Goal: Task Accomplishment & Management: Use online tool/utility

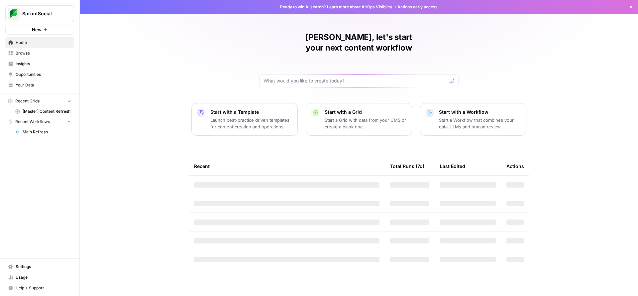
click at [47, 111] on span "[Master] Content Refresh" at bounding box center [47, 111] width 48 height 6
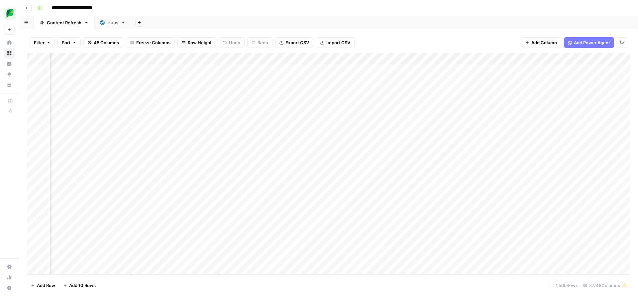
scroll to position [0, 30]
click at [427, 57] on div "Add Column" at bounding box center [328, 163] width 603 height 221
click at [398, 24] on div "Add Sheet" at bounding box center [384, 22] width 507 height 13
click at [422, 60] on div "Add Column" at bounding box center [328, 163] width 603 height 221
click at [365, 130] on span "Filter" at bounding box center [380, 129] width 58 height 7
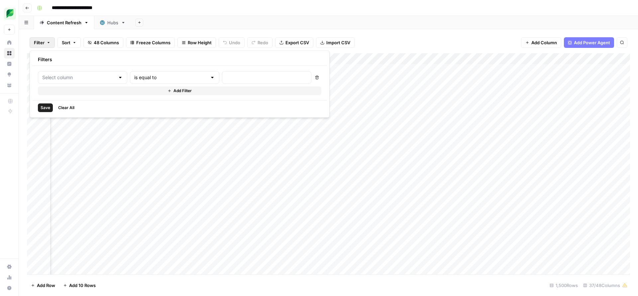
type input "Link"
click at [171, 77] on input "text" at bounding box center [181, 77] width 80 height 7
click at [163, 113] on span "contains" at bounding box center [155, 112] width 63 height 7
type input "contains"
click at [241, 80] on input "text" at bounding box center [285, 77] width 88 height 7
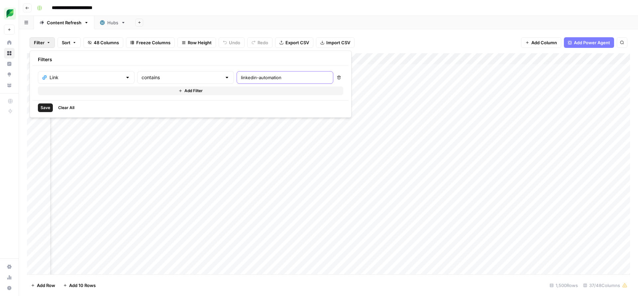
type input "linkedin-automation"
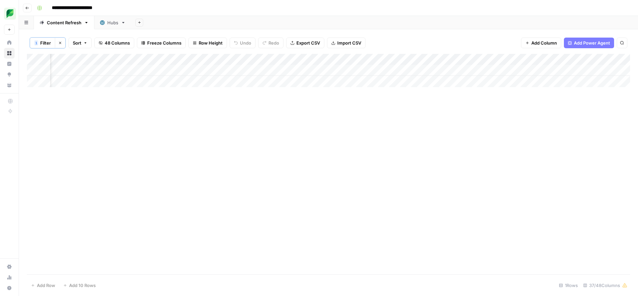
click at [291, 139] on div "Add Column" at bounding box center [328, 164] width 603 height 220
click at [339, 70] on div "Add Column" at bounding box center [328, 70] width 603 height 33
click at [309, 69] on div "Add Column" at bounding box center [328, 70] width 603 height 33
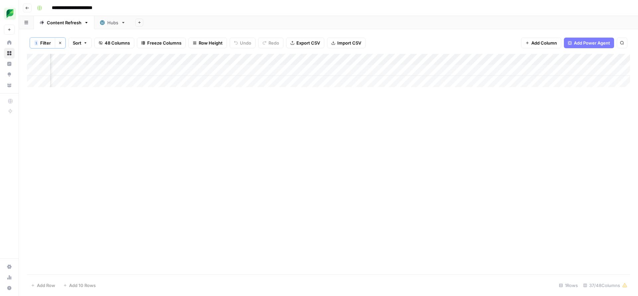
scroll to position [0, 641]
